Goal: Transaction & Acquisition: Purchase product/service

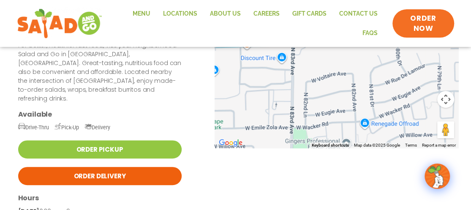
scroll to position [169, 0]
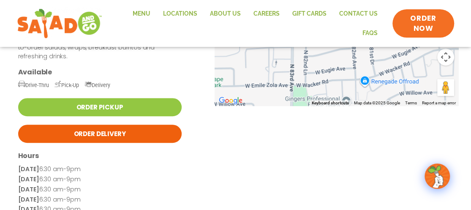
click at [104, 125] on link "Order Delivery" at bounding box center [99, 134] width 163 height 18
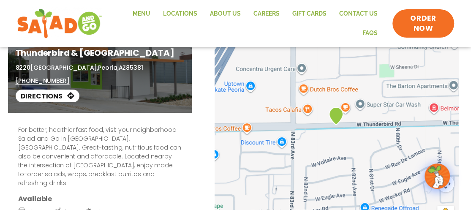
scroll to position [84, 0]
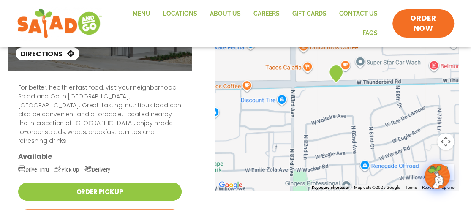
click at [92, 166] on icon at bounding box center [87, 168] width 7 height 5
click at [110, 166] on span "Delivery" at bounding box center [97, 169] width 26 height 6
click at [107, 166] on span "Delivery" at bounding box center [97, 169] width 26 height 6
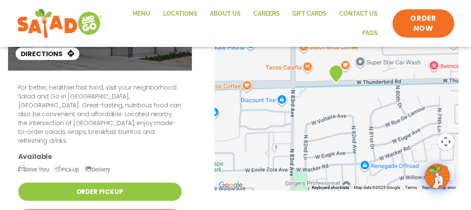
click at [107, 166] on span "Delivery" at bounding box center [97, 169] width 26 height 6
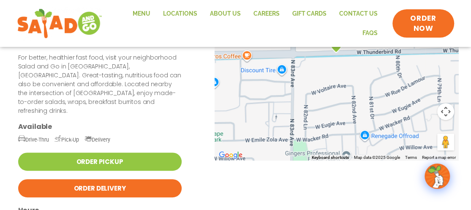
scroll to position [127, 0]
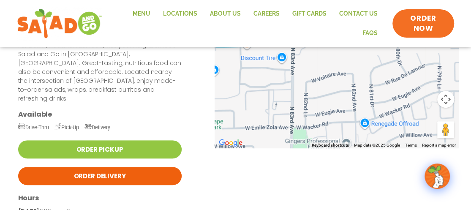
click at [117, 167] on link "Order Delivery" at bounding box center [99, 176] width 163 height 18
